Goal: Information Seeking & Learning: Learn about a topic

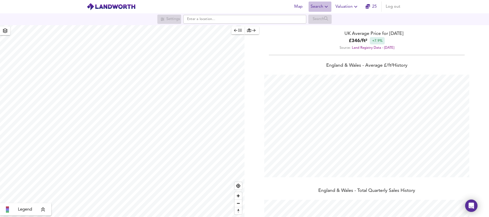
click at [327, 6] on icon "button" at bounding box center [326, 7] width 6 height 6
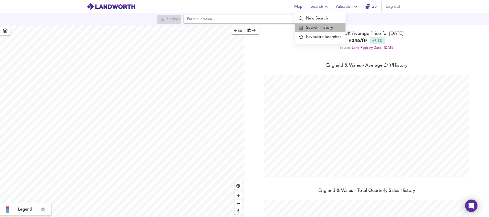
click at [334, 28] on li "Search History" at bounding box center [320, 27] width 51 height 9
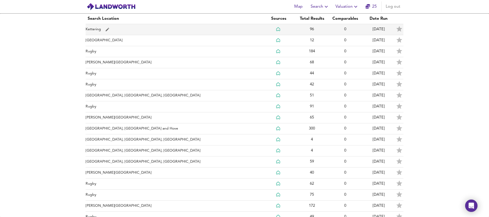
click at [235, 31] on td "Kettering" at bounding box center [174, 29] width 176 height 11
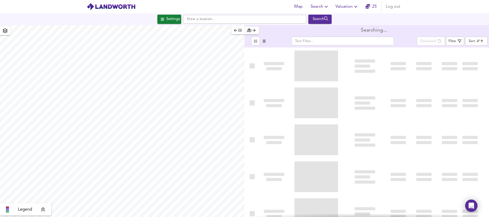
type input "biggest"
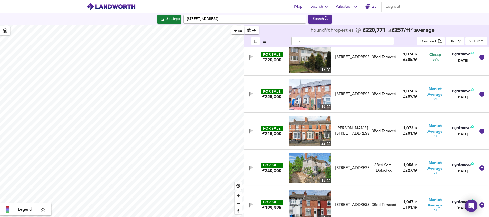
scroll to position [198, 0]
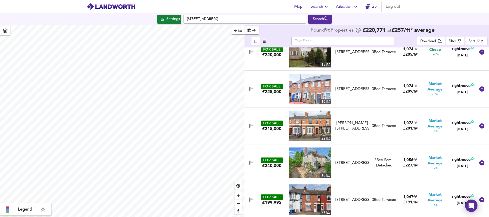
click at [485, 63] on div "FOR SALE £220,000 [STREET_ADDRESS] 3 Bed Terraced 1,074 ft² £ 205 / ft² Cheap -…" at bounding box center [367, 52] width 245 height 37
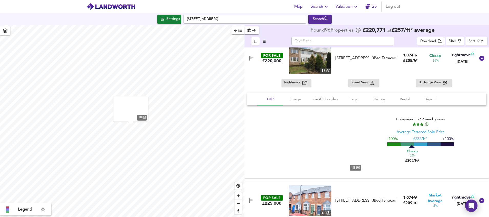
drag, startPoint x: 484, startPoint y: 65, endPoint x: 482, endPoint y: 63, distance: 3.0
click at [483, 65] on div "FOR SALE £220,000 [STREET_ADDRESS] 3 Bed Terraced 1,074 ft² £ 205 / ft² Cheap -…" at bounding box center [367, 58] width 245 height 41
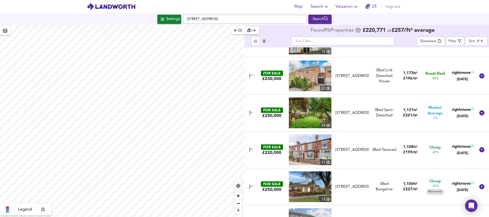
scroll to position [0, 0]
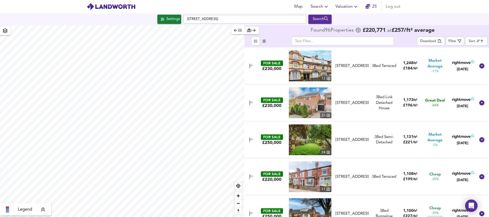
click at [316, 64] on img at bounding box center [310, 65] width 43 height 31
